Goal: Register for event/course

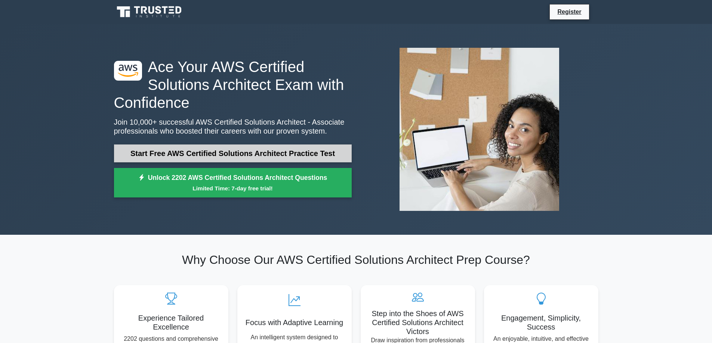
click at [267, 151] on link "Start Free AWS Certified Solutions Architect Practice Test" at bounding box center [233, 154] width 238 height 18
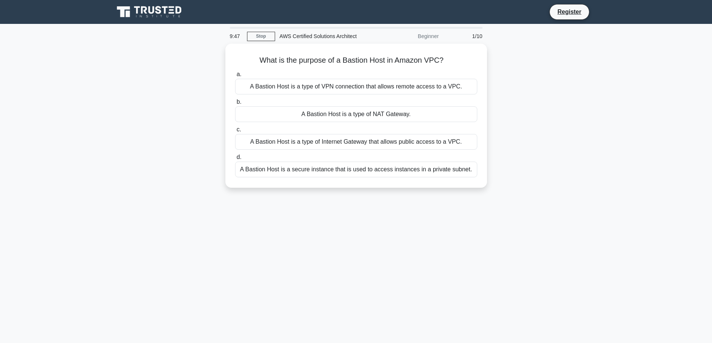
click at [547, 12] on div "Register" at bounding box center [395, 12] width 406 height 16
click at [555, 12] on link "Register" at bounding box center [569, 11] width 33 height 9
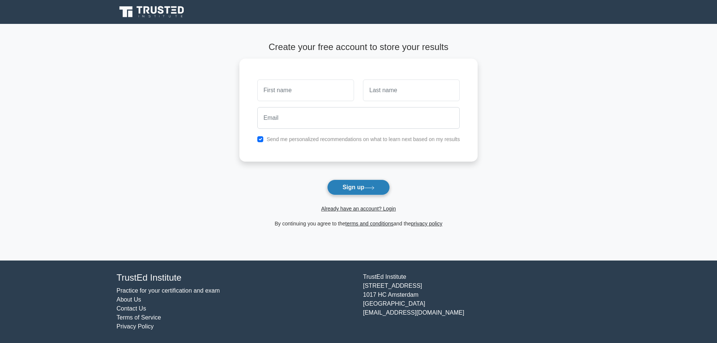
click at [375, 186] on icon at bounding box center [370, 188] width 10 height 4
click at [297, 89] on input "text" at bounding box center [305, 89] width 97 height 22
type input "[PERSON_NAME]"
click at [387, 91] on input "text" at bounding box center [411, 89] width 97 height 22
type input "Rzazade"
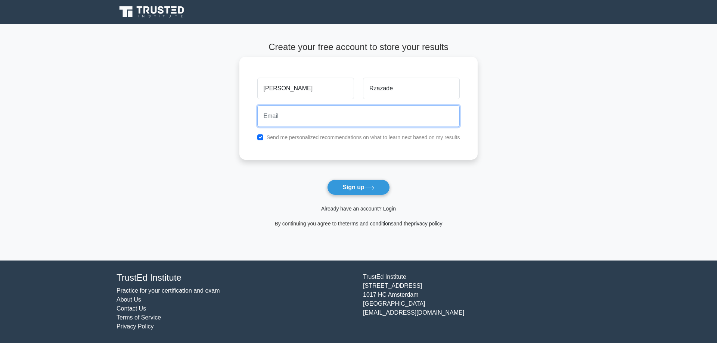
click at [341, 115] on input "email" at bounding box center [358, 116] width 203 height 22
type input "Zohrab.rza@gmail.com"
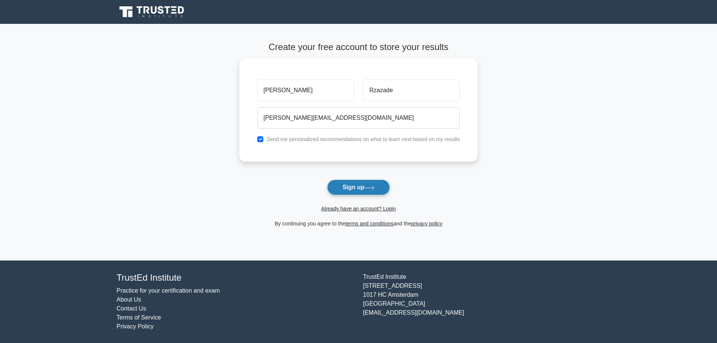
click at [362, 188] on button "Sign up" at bounding box center [358, 188] width 63 height 16
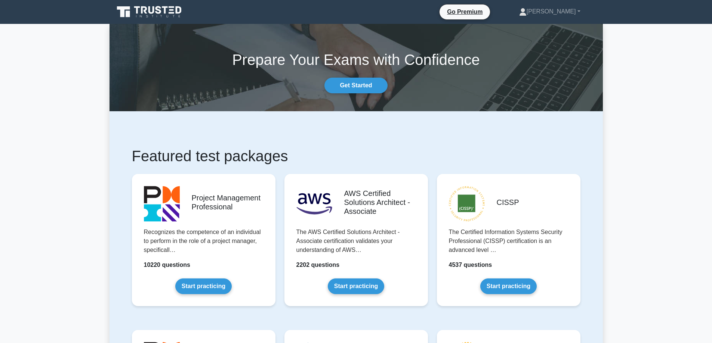
click at [362, 279] on link "Start practicing" at bounding box center [356, 287] width 56 height 16
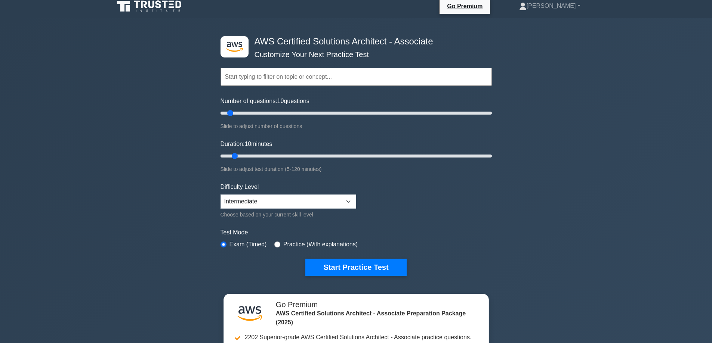
scroll to position [112, 0]
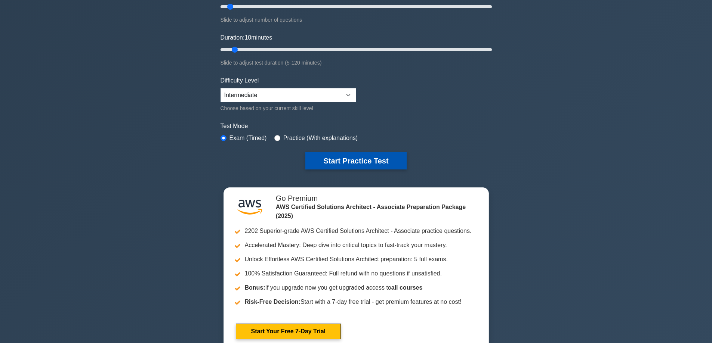
click at [373, 165] on button "Start Practice Test" at bounding box center [355, 160] width 101 height 17
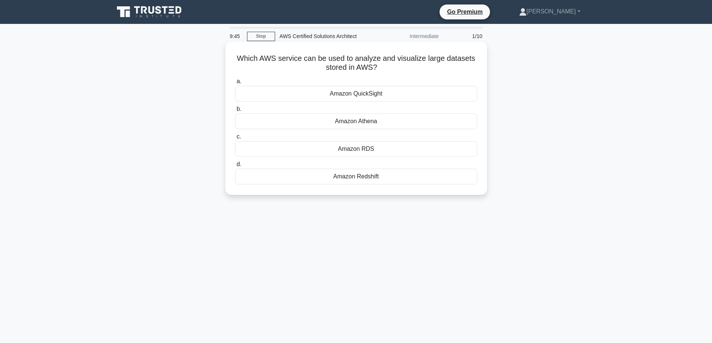
click at [386, 99] on div "Amazon QuickSight" at bounding box center [356, 94] width 242 height 16
click at [235, 84] on input "a. Amazon QuickSight" at bounding box center [235, 81] width 0 height 5
click at [362, 147] on div "map" at bounding box center [356, 149] width 242 height 16
click at [235, 139] on input "c. map" at bounding box center [235, 136] width 0 height 5
click at [405, 112] on label "b. API key authentication" at bounding box center [356, 117] width 242 height 25
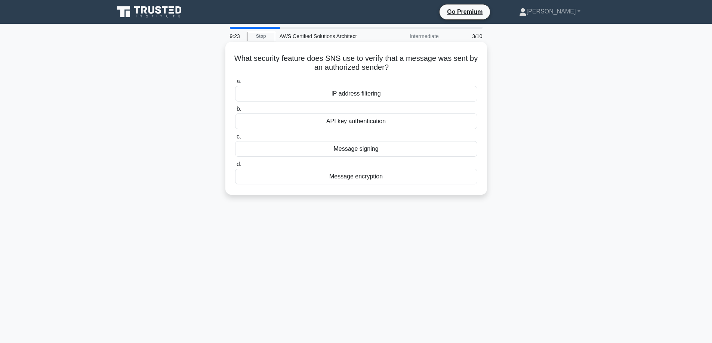
click at [235, 112] on input "b. API key authentication" at bounding box center [235, 109] width 0 height 5
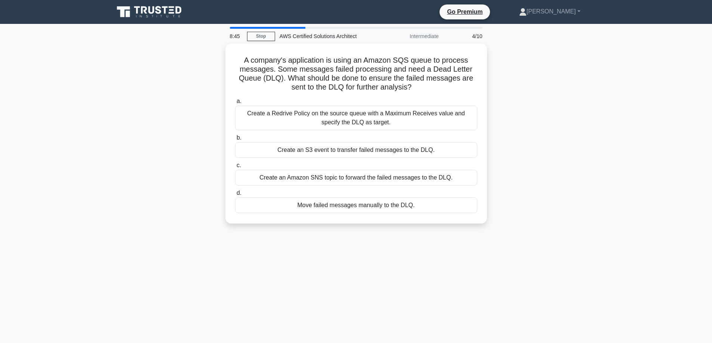
click at [405, 112] on div "Create a Redrive Policy on the source queue with a Maximum Receives value and s…" at bounding box center [356, 118] width 242 height 25
click at [235, 104] on input "a. Create a Redrive Policy on the source queue with a Maximum Receives value an…" at bounding box center [235, 101] width 0 height 5
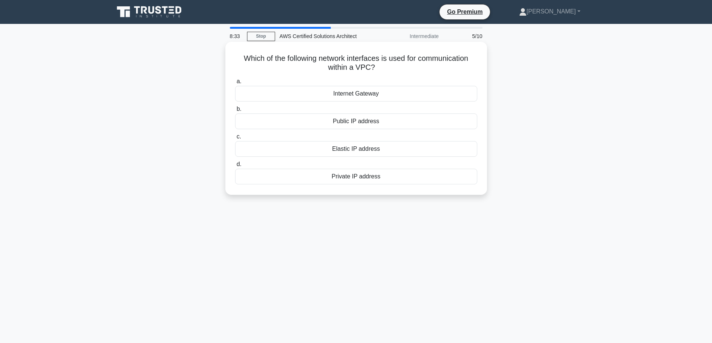
click at [361, 95] on div "Internet Gateway" at bounding box center [356, 94] width 242 height 16
click at [235, 84] on input "a. Internet Gateway" at bounding box center [235, 81] width 0 height 5
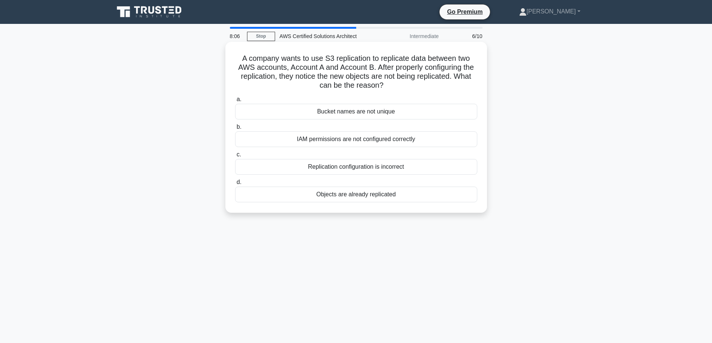
click at [384, 138] on div "IAM permissions are not configured correctly" at bounding box center [356, 139] width 242 height 16
click at [235, 130] on input "b. IAM permissions are not configured correctly" at bounding box center [235, 127] width 0 height 5
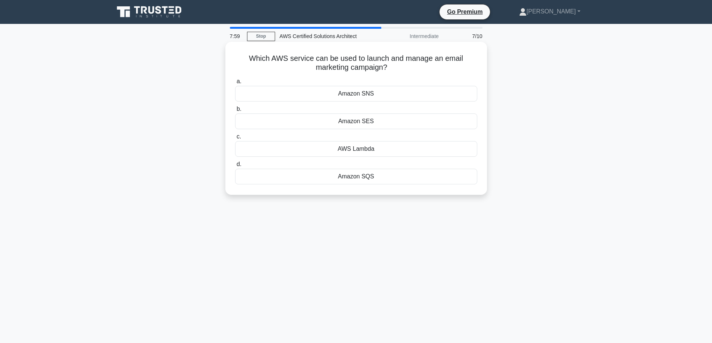
click at [378, 122] on div "Amazon SES" at bounding box center [356, 122] width 242 height 16
click at [235, 112] on input "b. Amazon SES" at bounding box center [235, 109] width 0 height 5
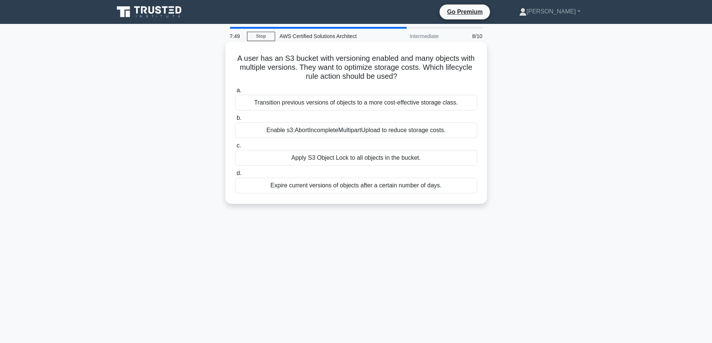
click at [380, 138] on div "Enable s3:AbortIncompleteMultipartUpload to reduce storage costs." at bounding box center [356, 131] width 242 height 16
click at [235, 121] on input "b. Enable s3:AbortIncompleteMultipartUpload to reduce storage costs." at bounding box center [235, 118] width 0 height 5
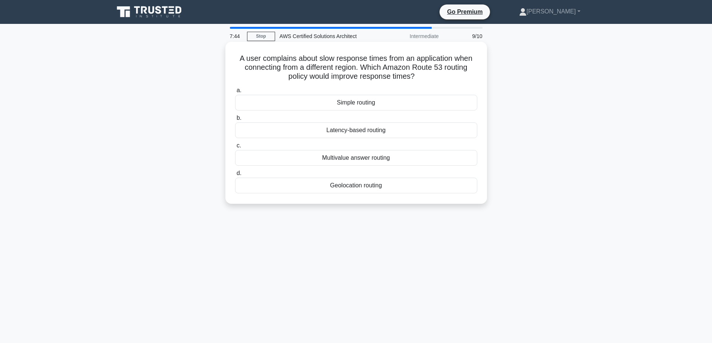
click at [375, 135] on div "Latency-based routing" at bounding box center [356, 131] width 242 height 16
click at [235, 121] on input "b. Latency-based routing" at bounding box center [235, 118] width 0 height 5
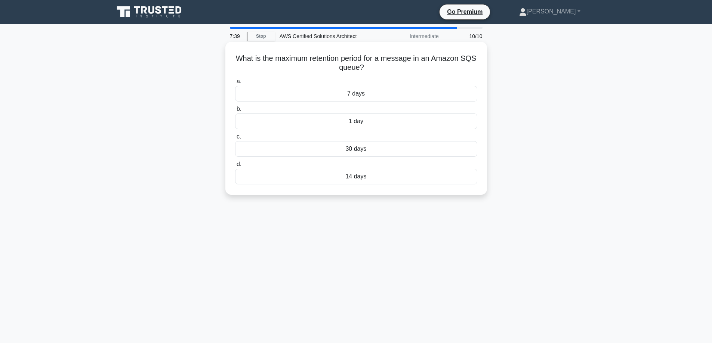
click at [388, 179] on div "14 days" at bounding box center [356, 177] width 242 height 16
click at [235, 167] on input "d. 14 days" at bounding box center [235, 164] width 0 height 5
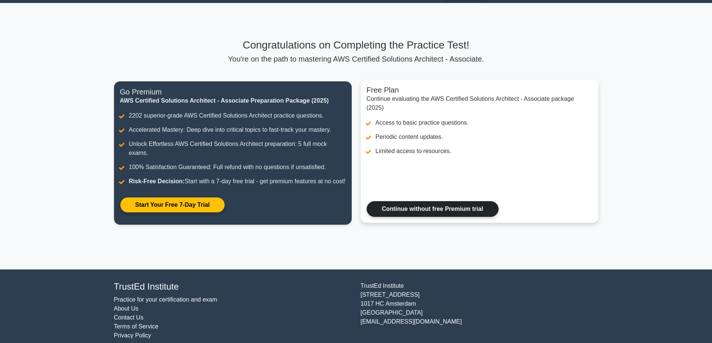
scroll to position [39, 0]
